Goal: Find specific page/section: Find specific page/section

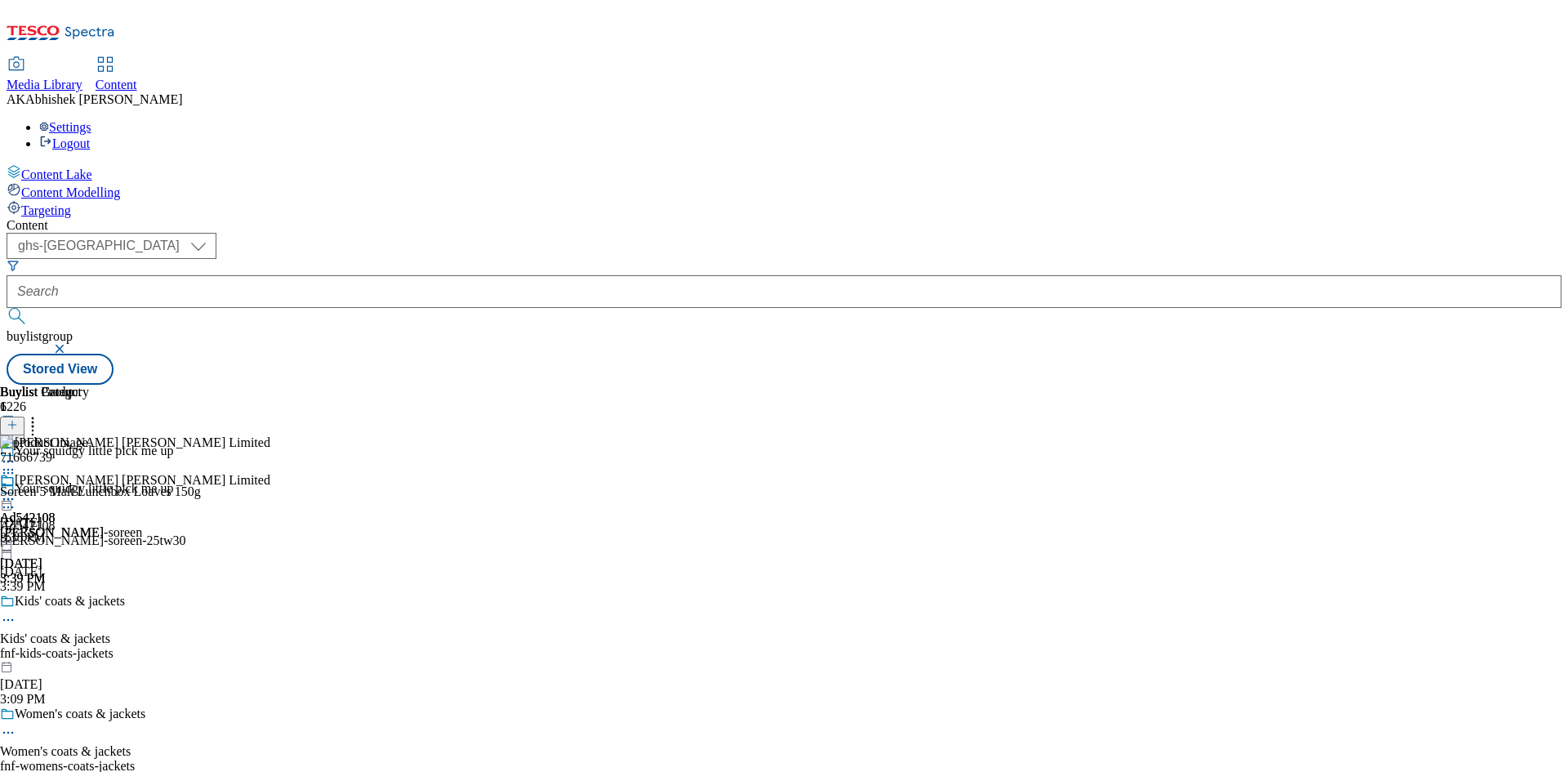
select select "ghs-[GEOGRAPHIC_DATA]"
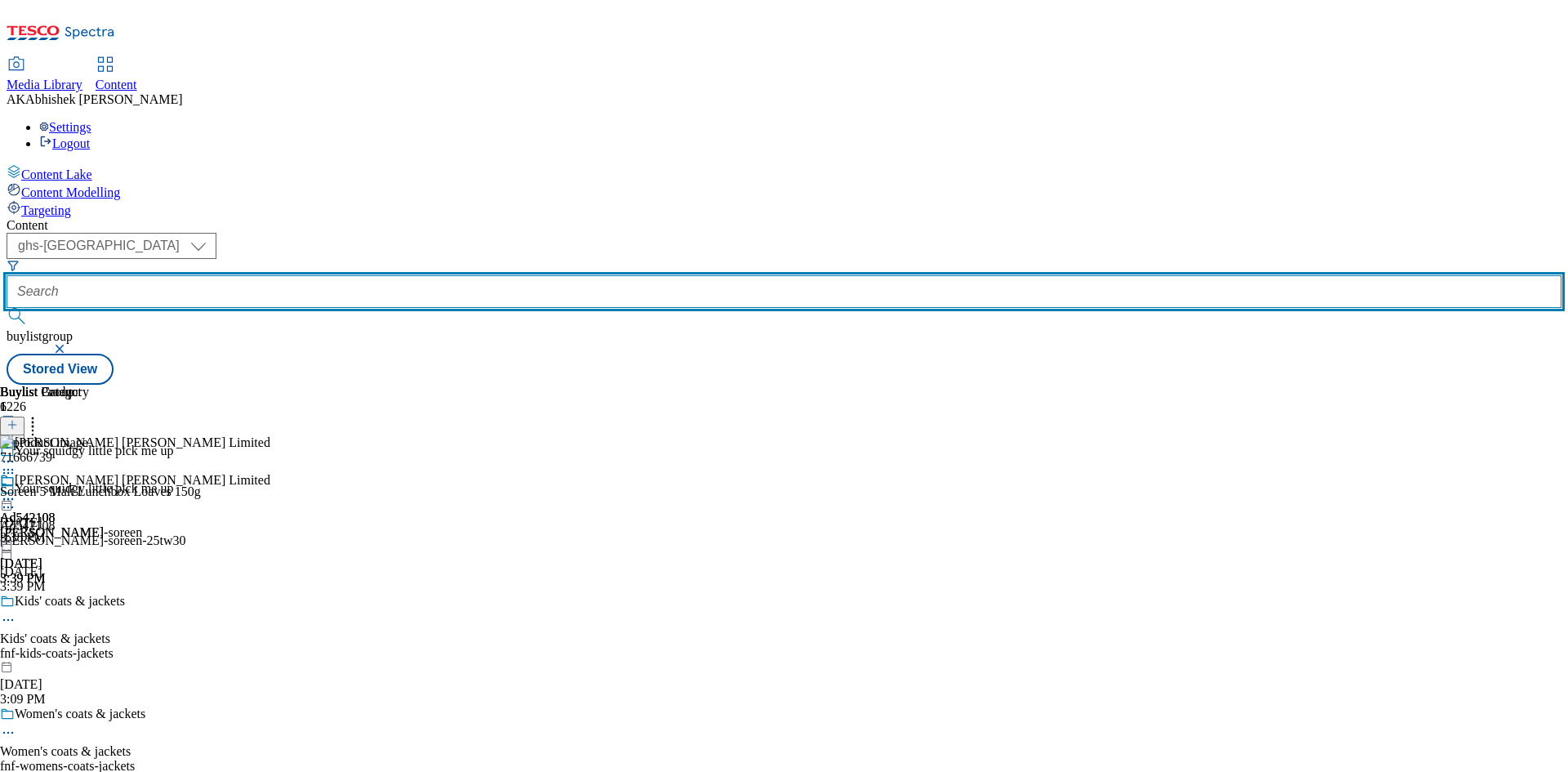
click at [401, 275] on input "text" at bounding box center [784, 291] width 1555 height 32
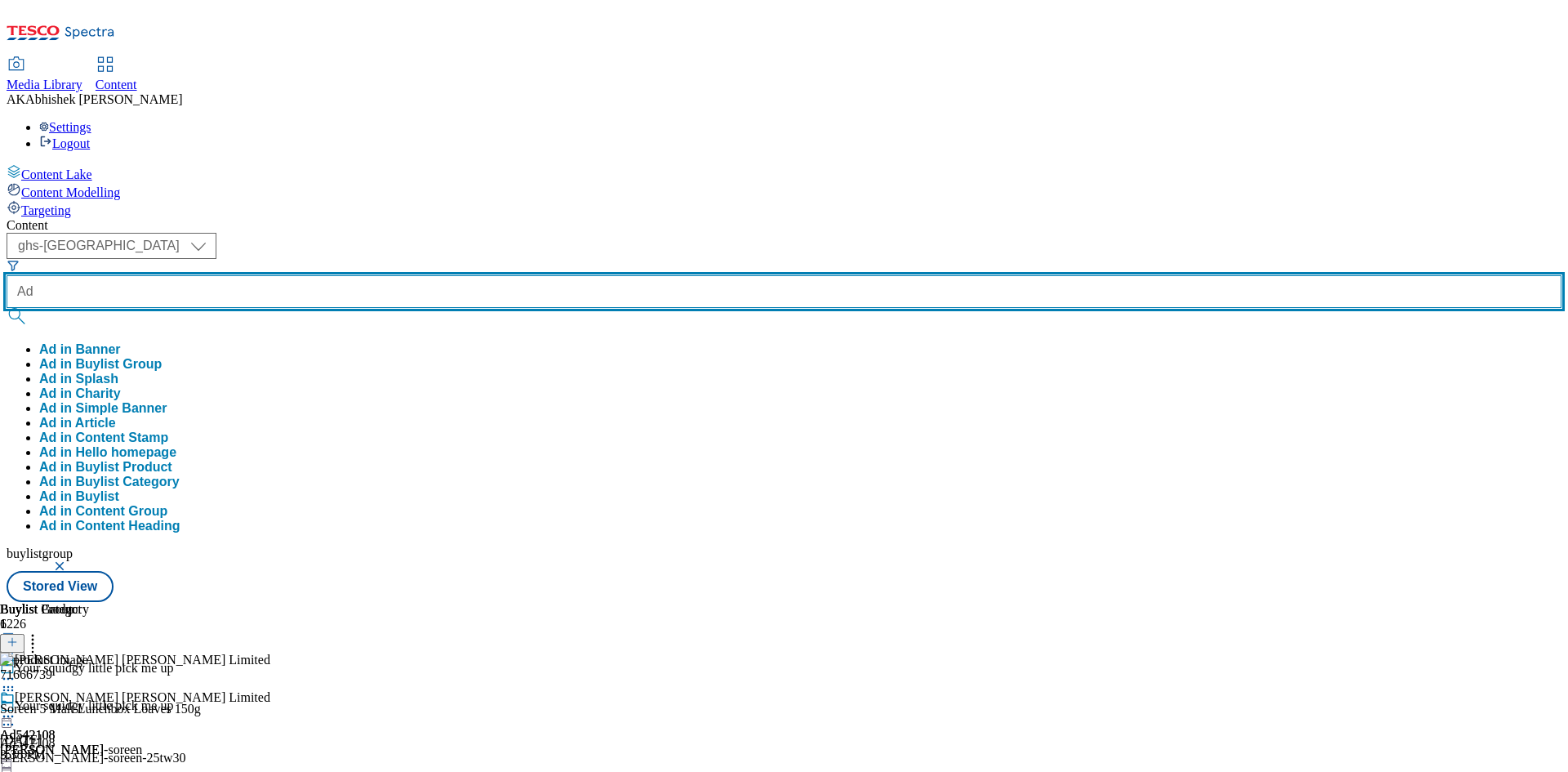
paste input "[URL][DOMAIN_NAME]"
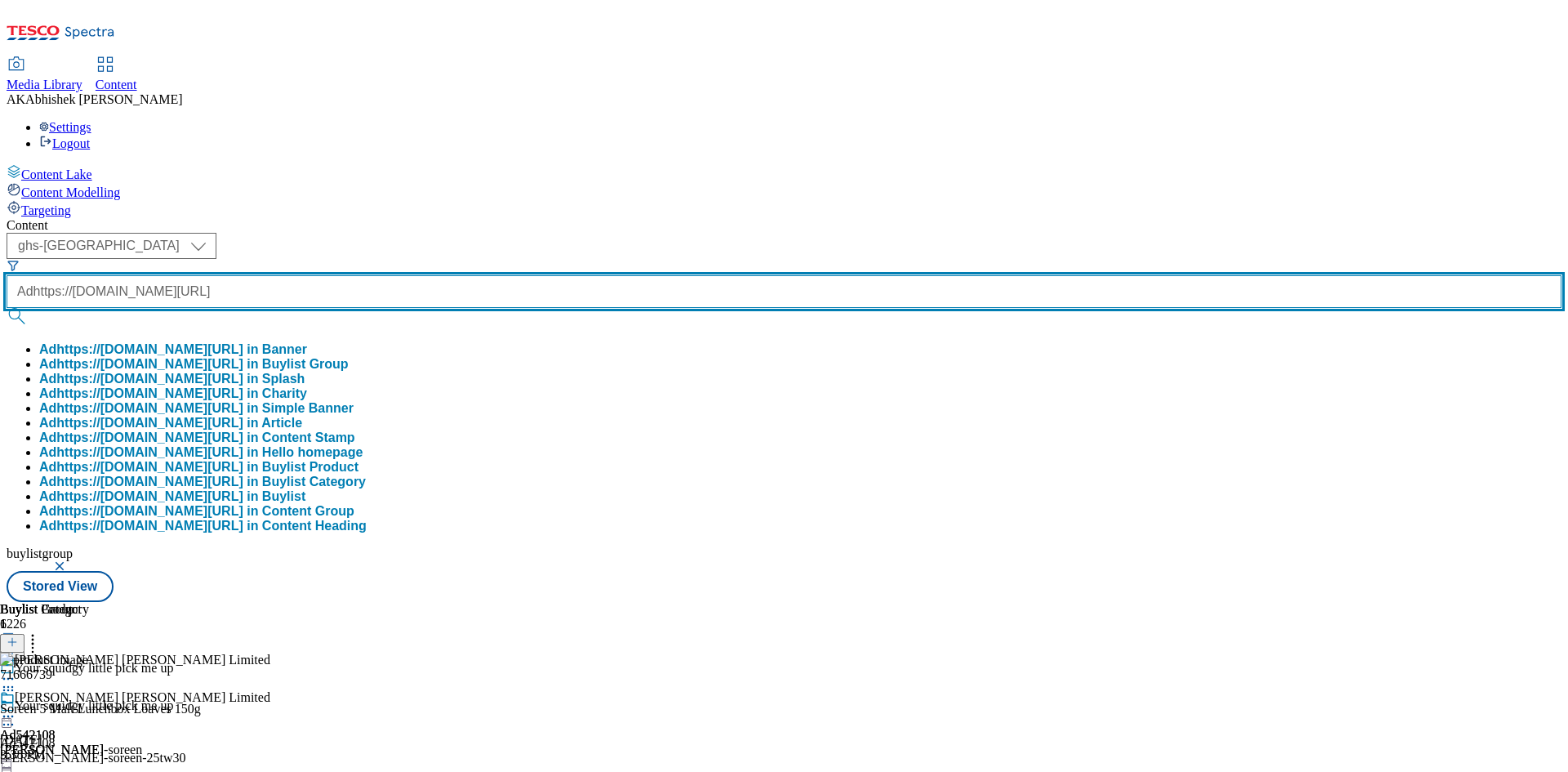
scroll to position [0, 339]
type input "Adhttps://[DOMAIN_NAME][URL]"
click at [6, 308] on button "submit" at bounding box center [18, 317] width 23 height 16
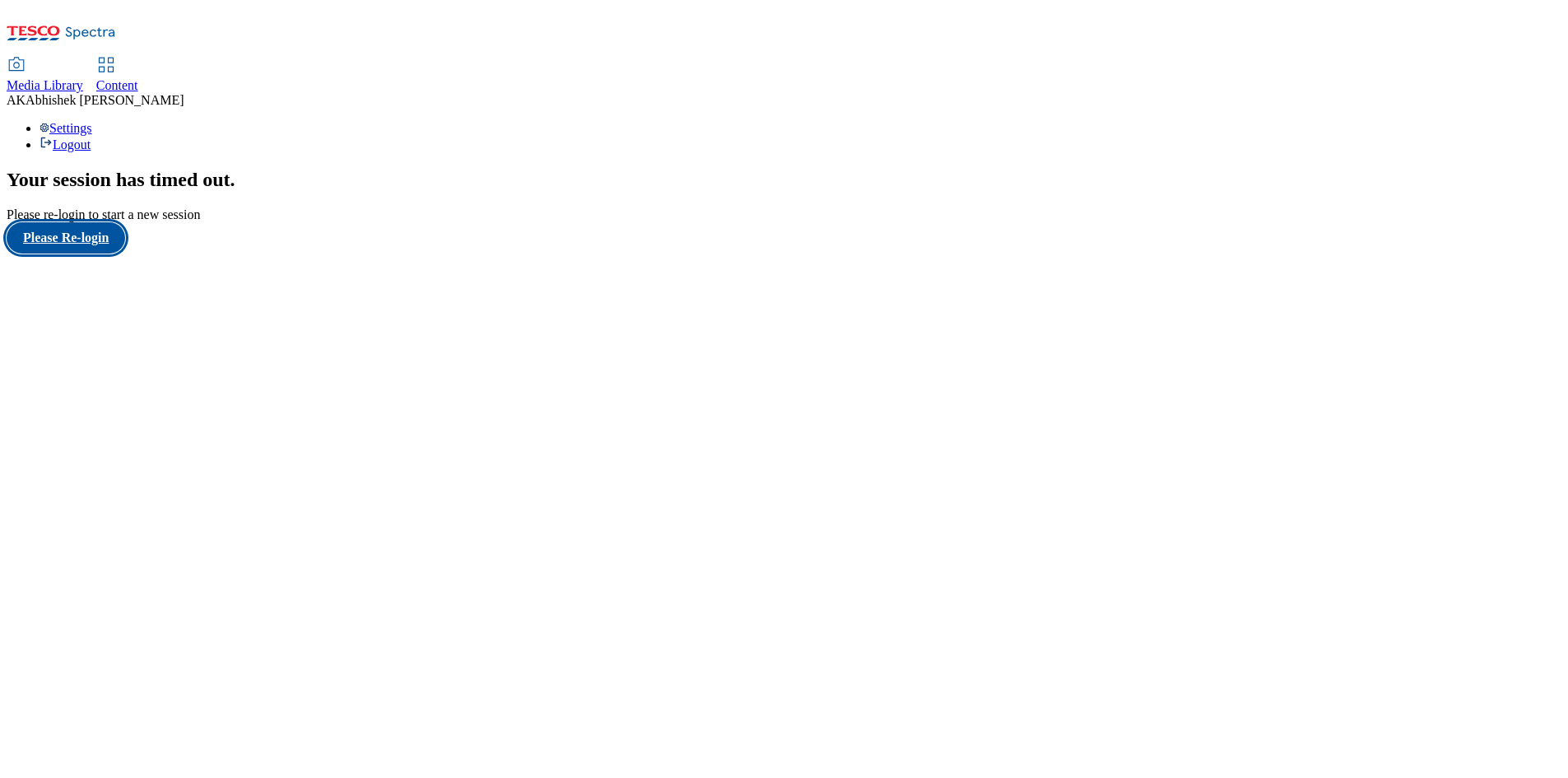
drag, startPoint x: 126, startPoint y: 469, endPoint x: 136, endPoint y: 469, distance: 10.0
click at [125, 254] on button "Please Re-login" at bounding box center [65, 238] width 118 height 32
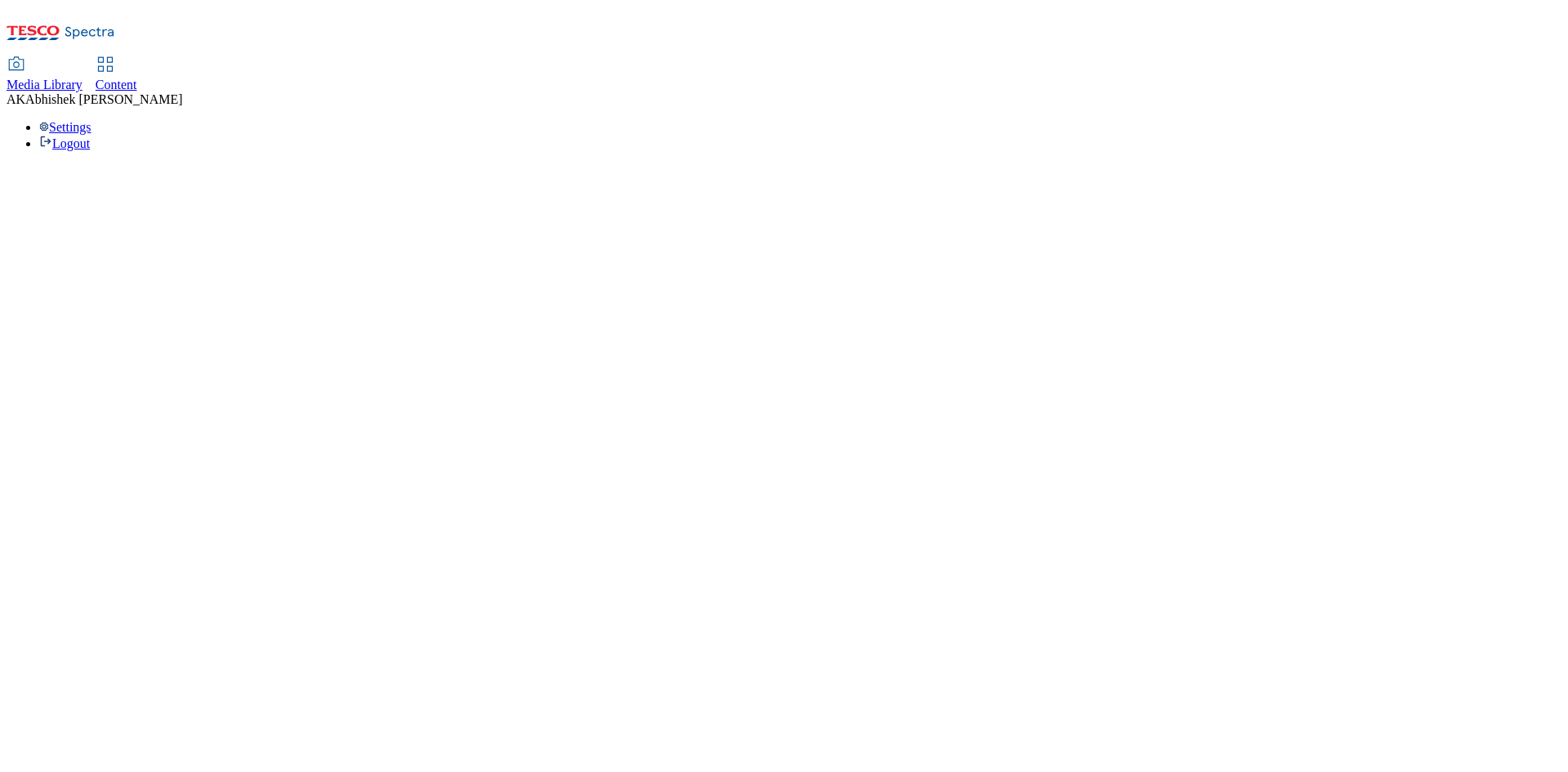
click at [137, 78] on span "Content" at bounding box center [117, 84] width 41 height 13
select select "ghs-[GEOGRAPHIC_DATA]"
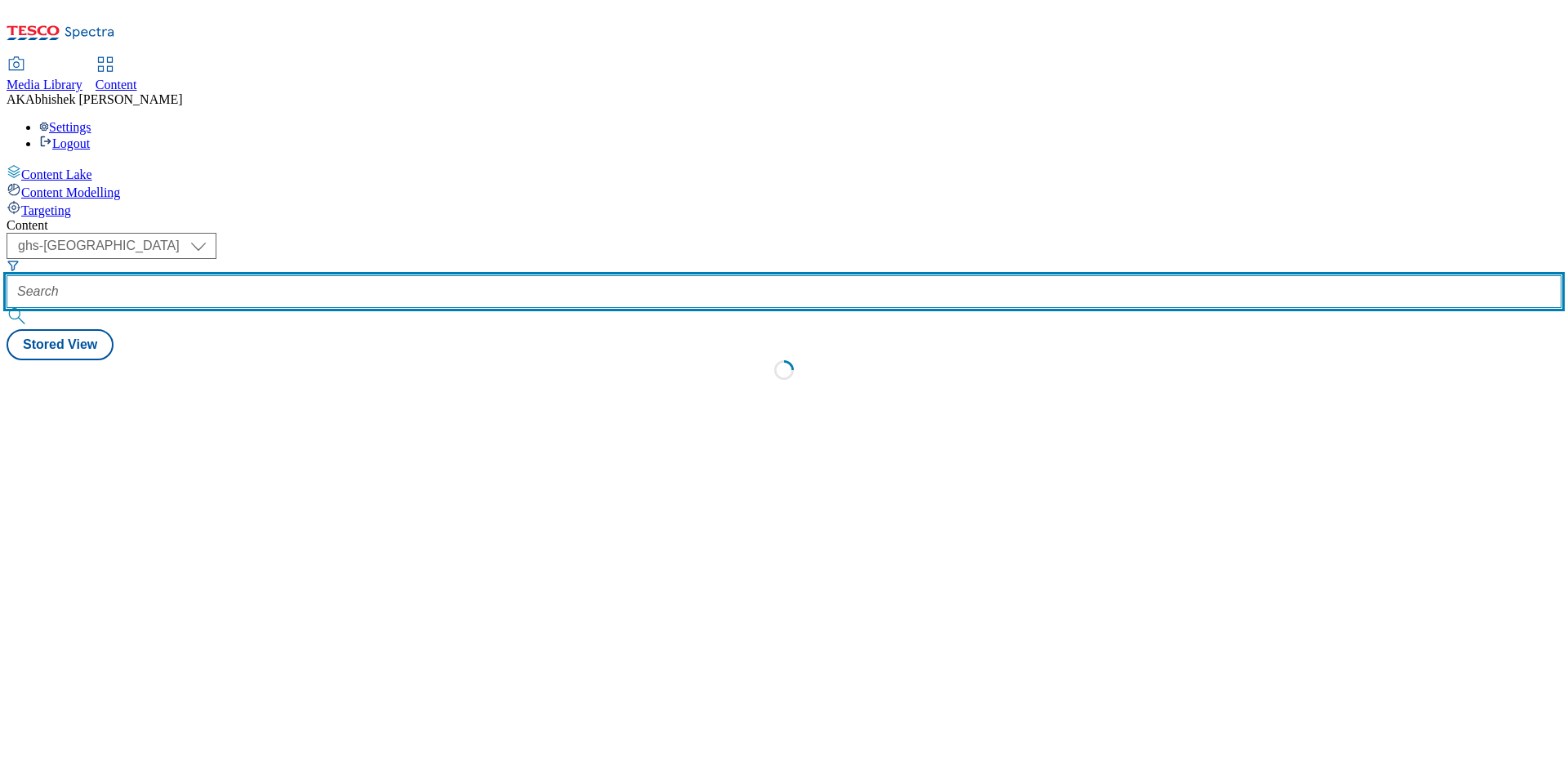
click at [370, 275] on input "text" at bounding box center [784, 291] width 1555 height 32
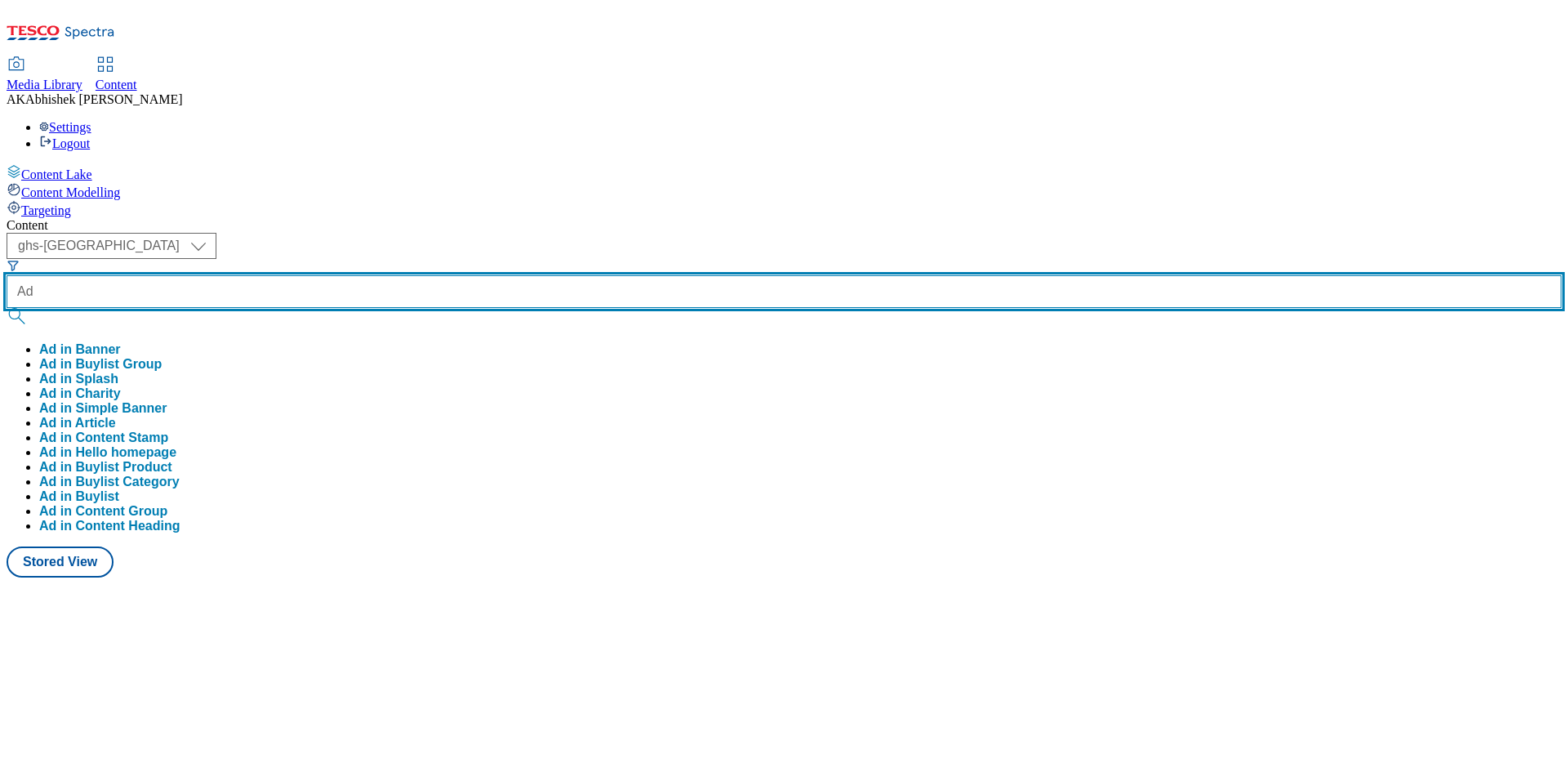
paste input "541981"
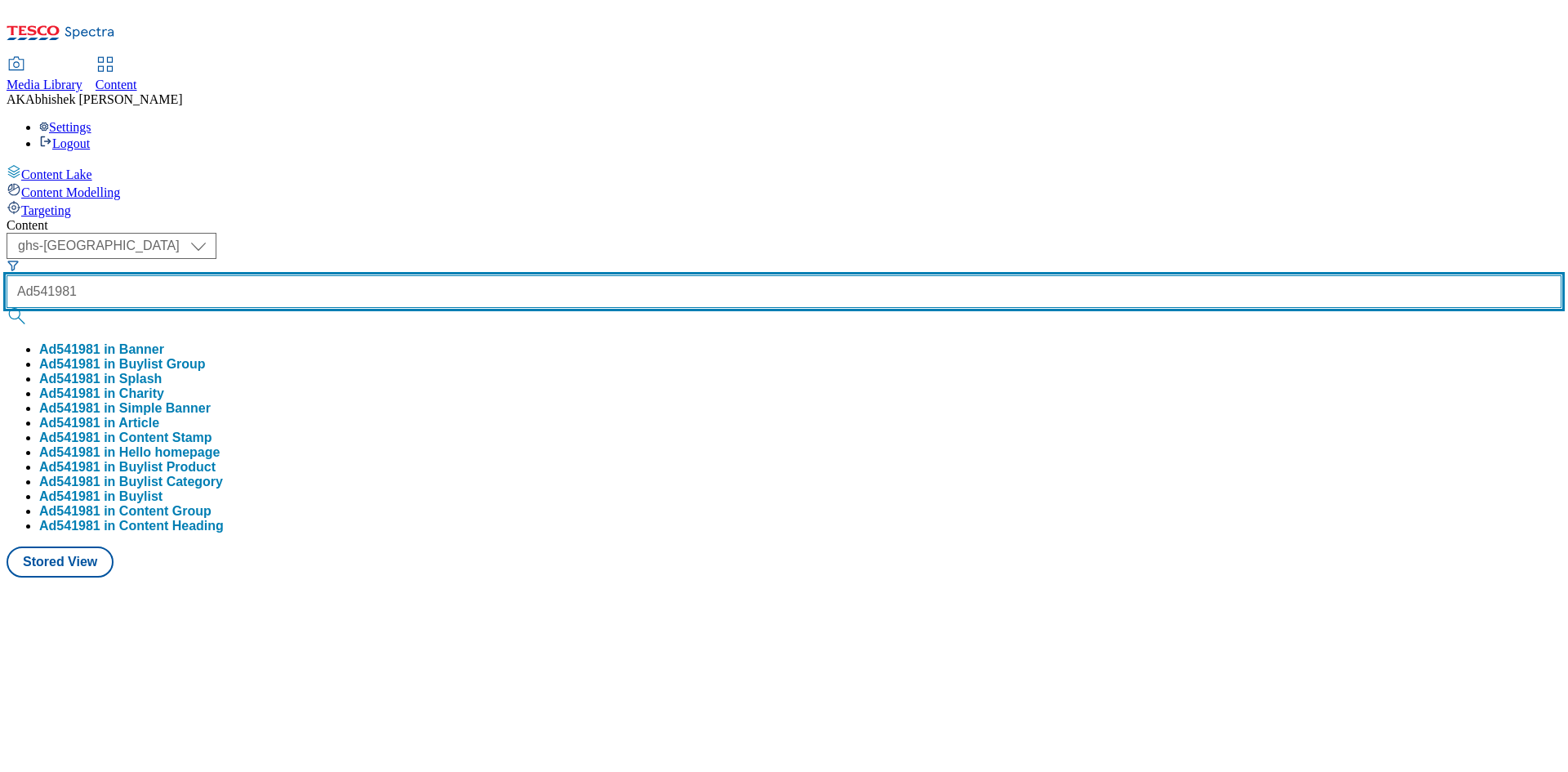
type input "Ad541981"
click at [6, 308] on button "submit" at bounding box center [18, 317] width 23 height 16
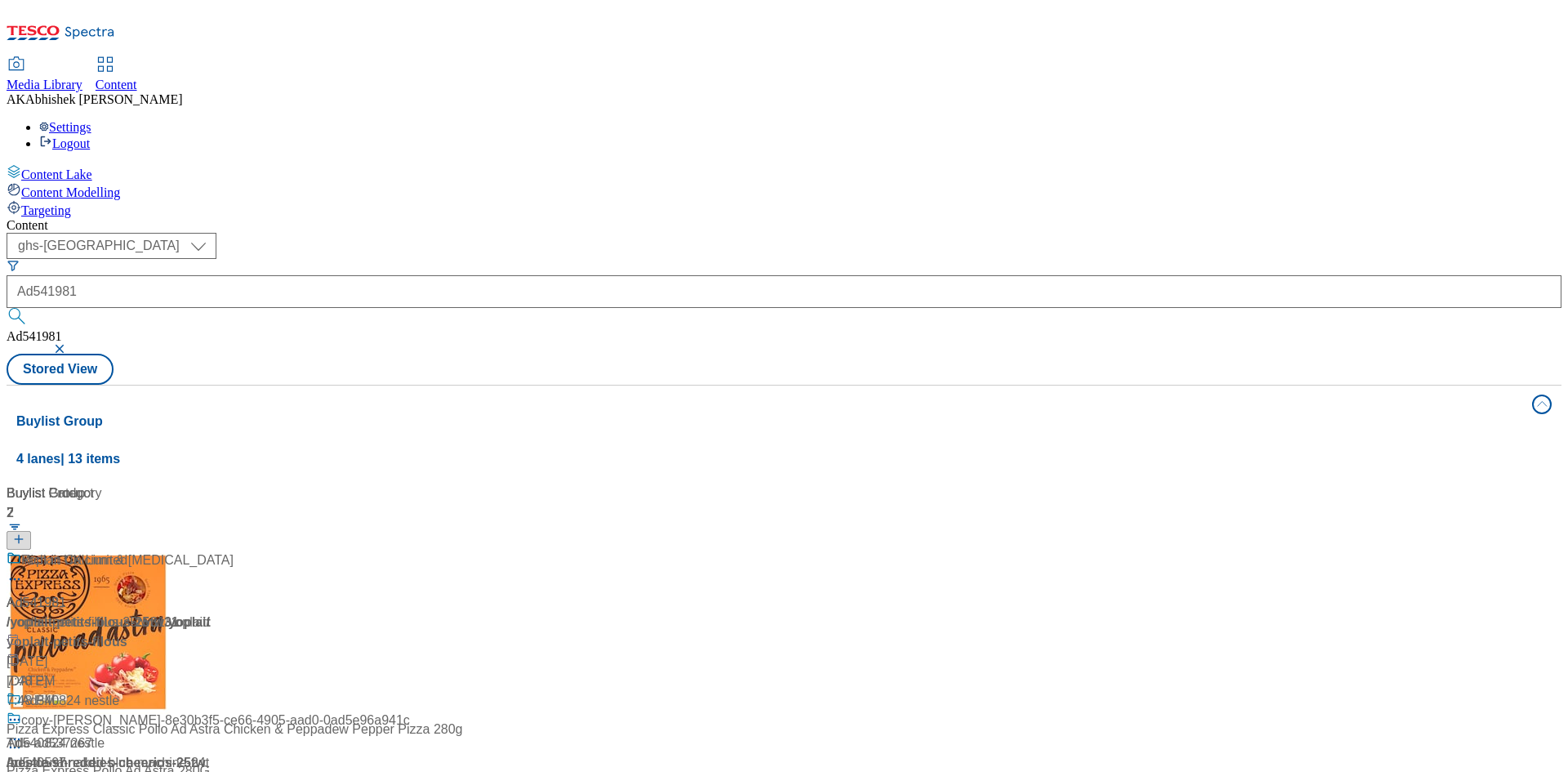
click at [732, 218] on div "Content ( optional ) ghs-roi ghs-uk ghs-uk Ad541981 Ad541981 Stored View Buylis…" at bounding box center [784, 657] width 1555 height 879
click at [211, 551] on div "Ad541981 / yoplait-petits-filous-25tw31 / yoplait Sep 10, 2025 7:48 PM" at bounding box center [108, 620] width 204 height 141
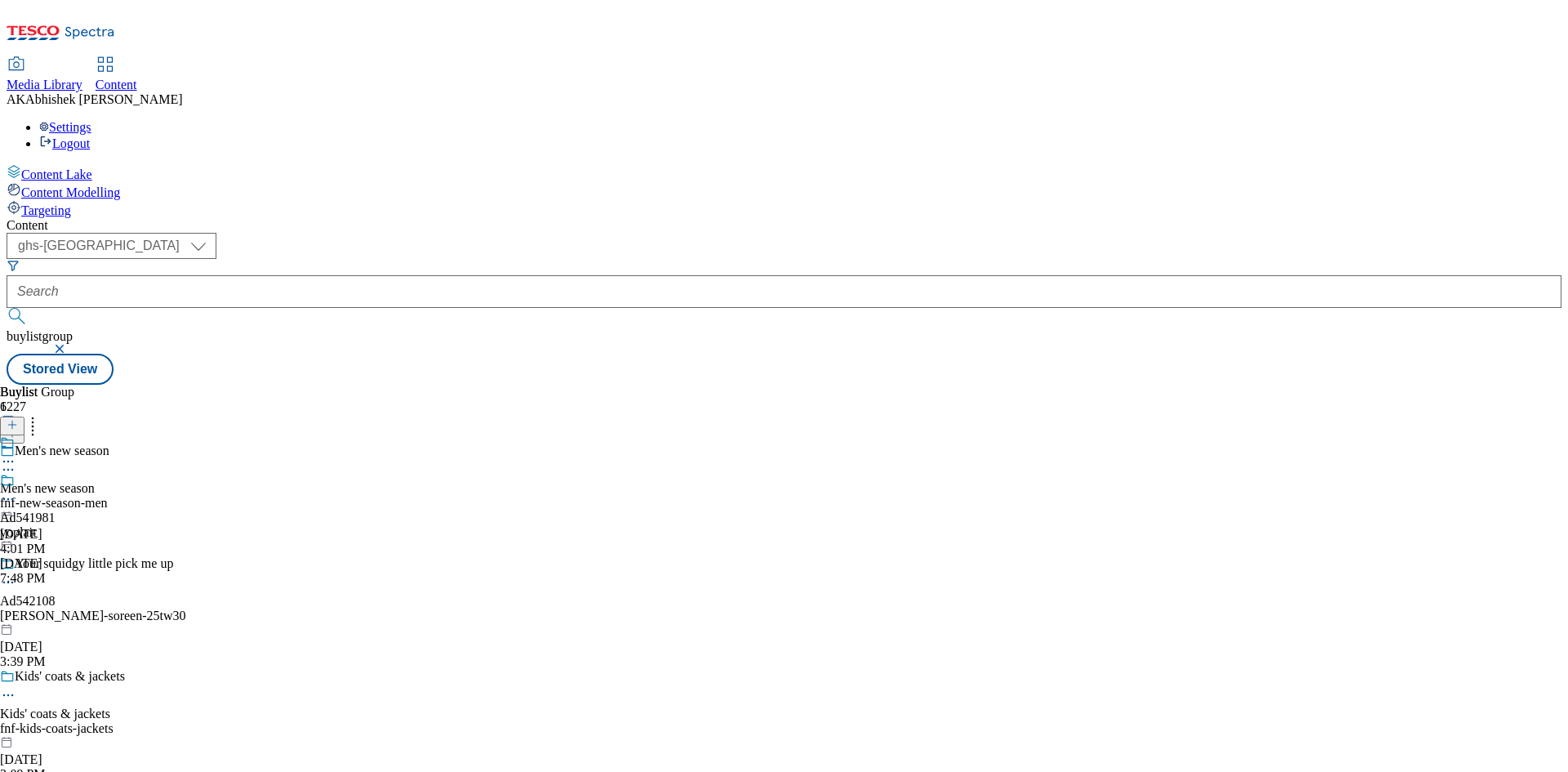
click at [56, 525] on div "yoplait" at bounding box center [28, 533] width 56 height 14
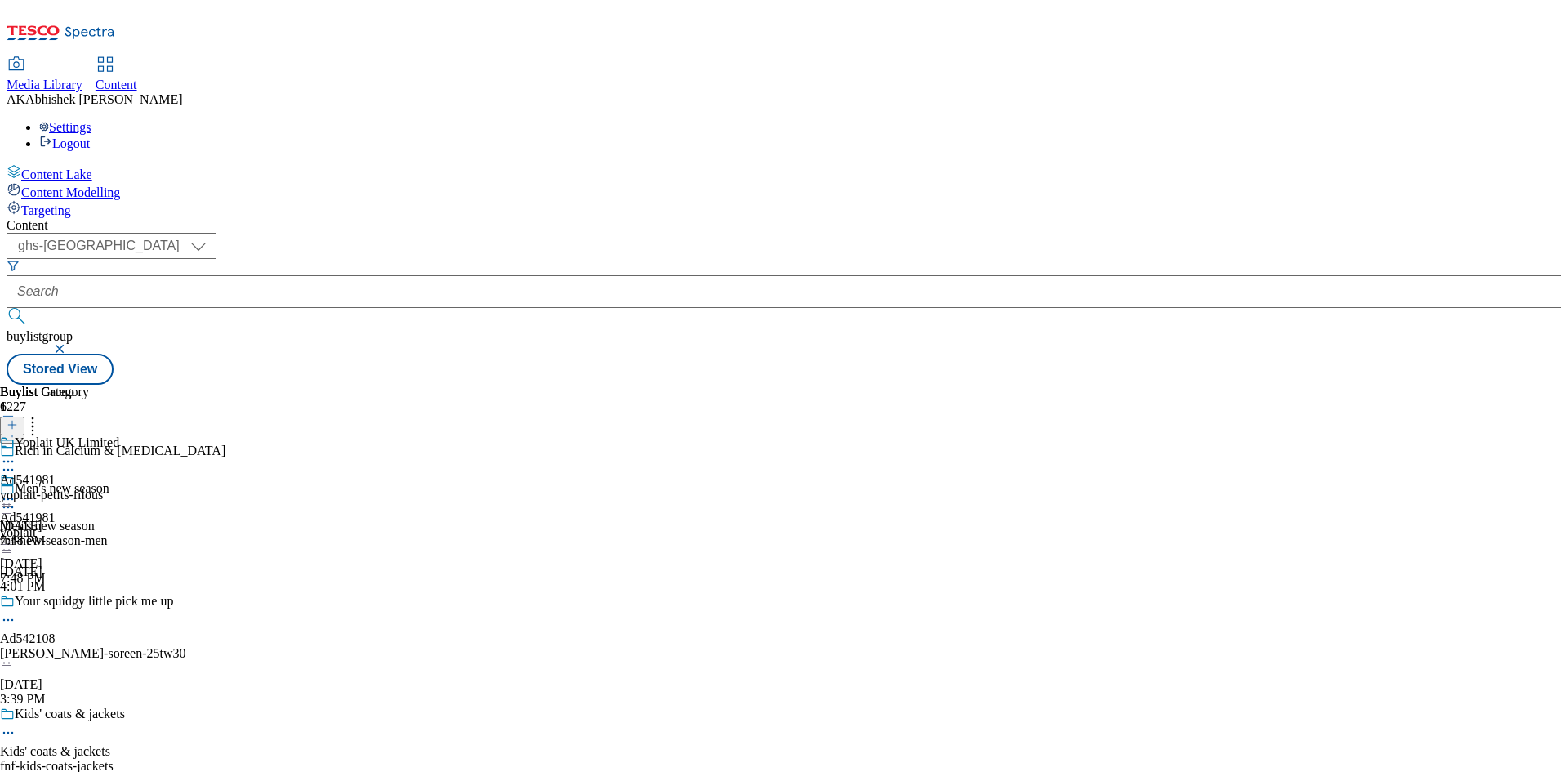
click at [119, 488] on div "yoplait-petits-filous" at bounding box center [59, 495] width 119 height 14
